Goal: Find specific page/section: Find specific page/section

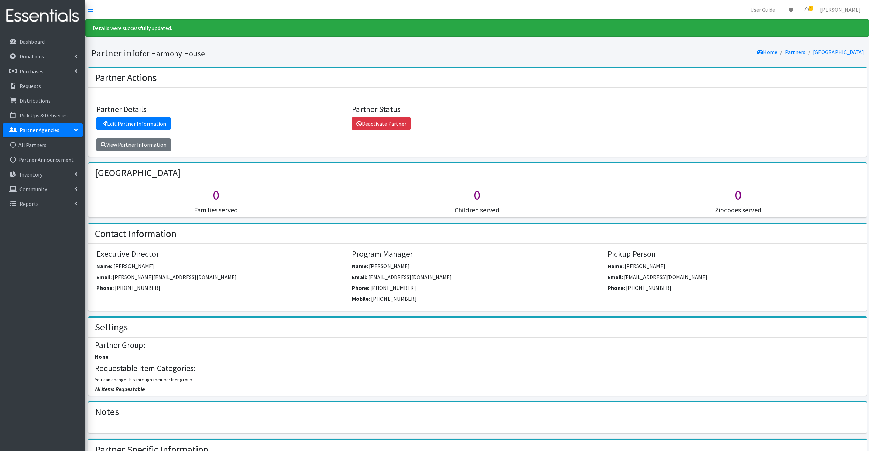
scroll to position [681, 0]
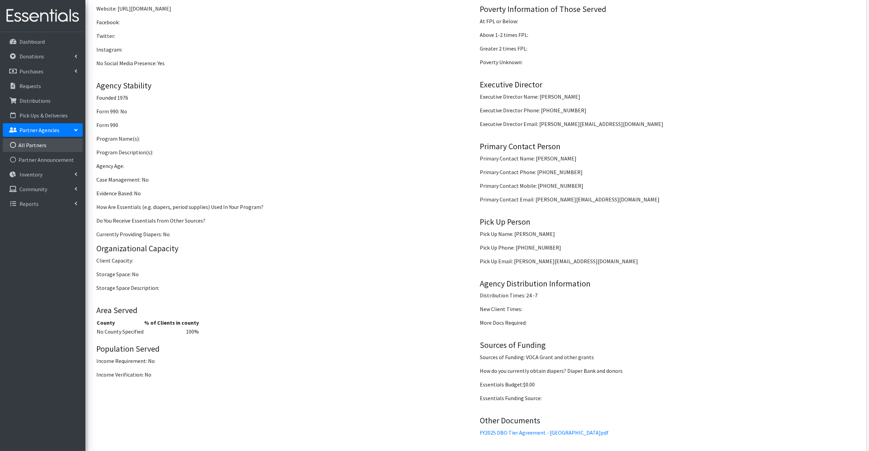
click at [34, 145] on link "All Partners" at bounding box center [43, 145] width 80 height 14
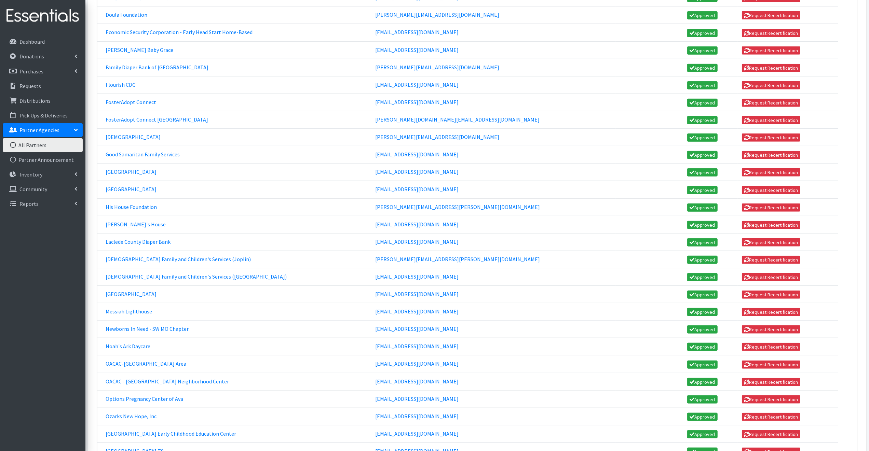
scroll to position [404, 0]
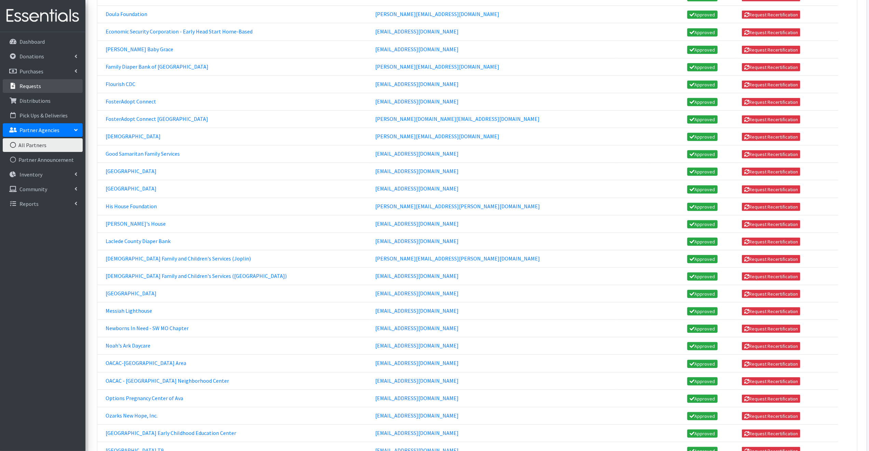
click at [36, 85] on p "Requests" at bounding box center [30, 86] width 22 height 7
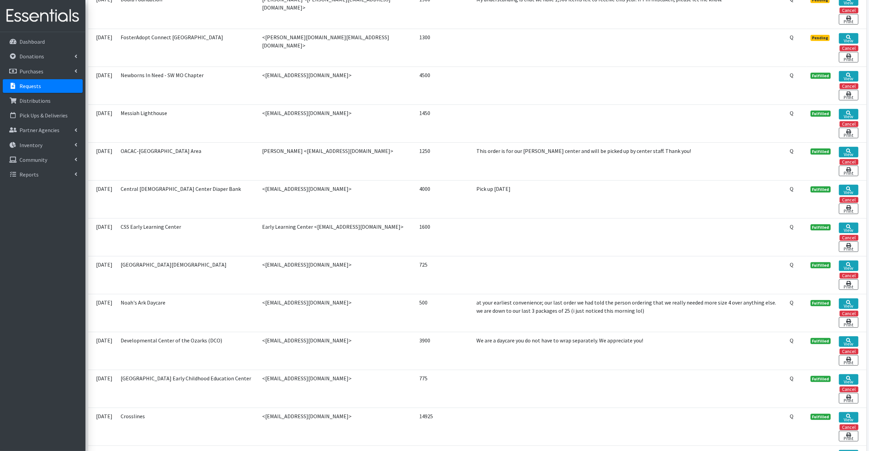
scroll to position [270, 0]
